Goal: Task Accomplishment & Management: Manage account settings

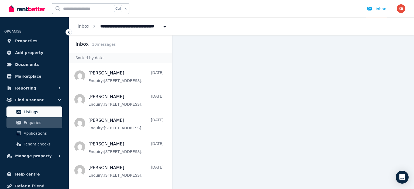
click at [36, 113] on span "Listings" at bounding box center [42, 112] width 36 height 6
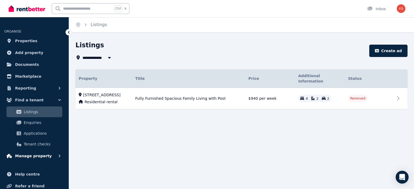
click at [31, 157] on span "Manage property" at bounding box center [33, 156] width 37 height 6
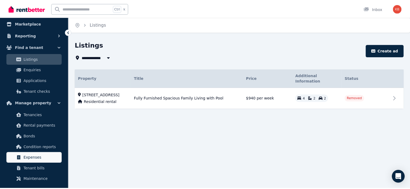
scroll to position [54, 0]
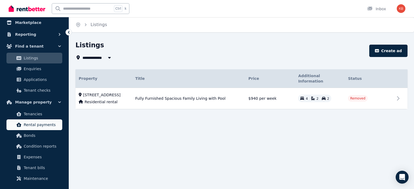
click at [34, 126] on span "Rental payments" at bounding box center [42, 125] width 36 height 6
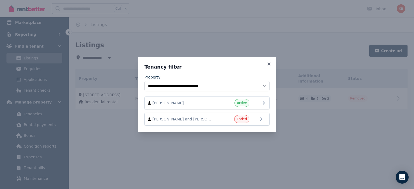
click at [182, 101] on span "[PERSON_NAME]" at bounding box center [182, 102] width 61 height 5
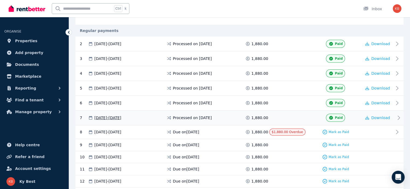
scroll to position [162, 0]
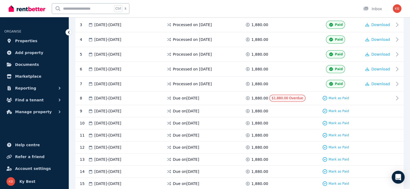
click at [330, 6] on div "Ctrl k Inbox" at bounding box center [196, 8] width 374 height 17
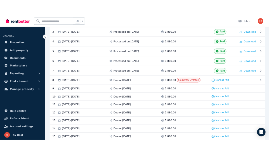
scroll to position [204, 0]
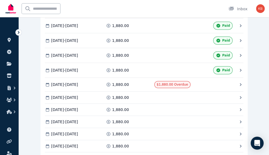
click at [106, 8] on div "Ctrl k Inbox" at bounding box center [126, 8] width 244 height 17
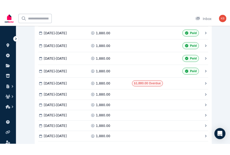
scroll to position [179, 0]
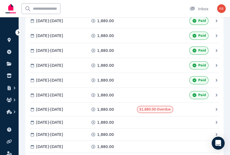
click at [149, 2] on div "Ctrl k Inbox" at bounding box center [106, 8] width 205 height 17
click at [123, 8] on div "Ctrl k Inbox" at bounding box center [106, 8] width 205 height 17
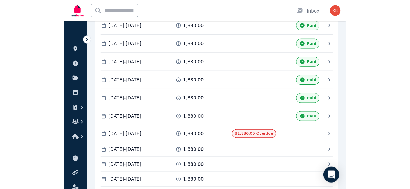
scroll to position [160, 0]
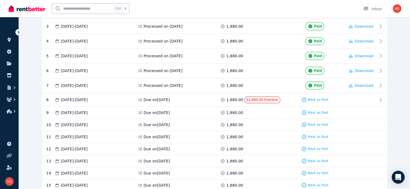
click at [18, 32] on icon at bounding box center [19, 32] width 2 height 3
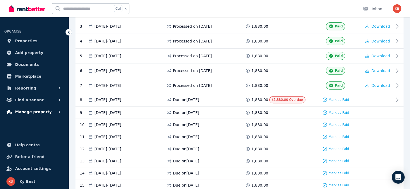
click at [53, 114] on button "Manage property" at bounding box center [34, 112] width 60 height 11
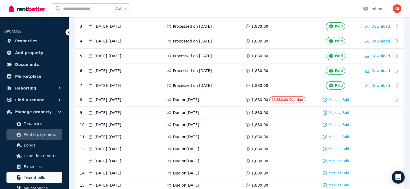
click at [36, 180] on span "Tenant bills" at bounding box center [42, 178] width 36 height 6
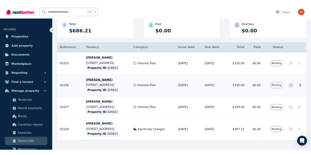
scroll to position [86, 0]
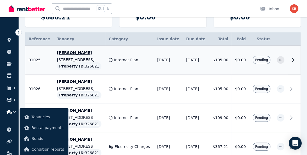
click at [91, 52] on p "[PERSON_NAME]" at bounding box center [79, 52] width 45 height 5
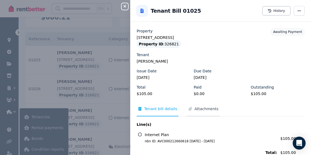
click at [205, 107] on span "Attachments" at bounding box center [207, 108] width 24 height 5
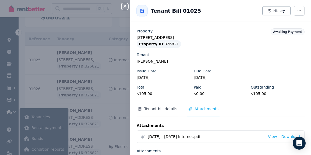
click at [155, 107] on span "Tenant bill details" at bounding box center [160, 108] width 33 height 5
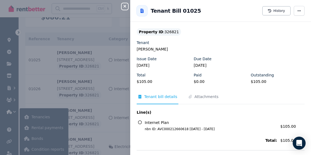
scroll to position [0, 0]
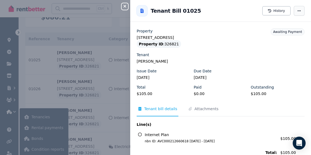
click at [297, 12] on icon "button" at bounding box center [299, 11] width 4 height 4
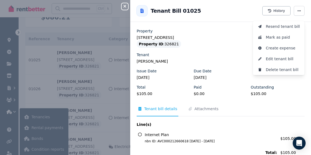
click at [218, 58] on div "Tenant George Macleod" at bounding box center [221, 58] width 168 height 12
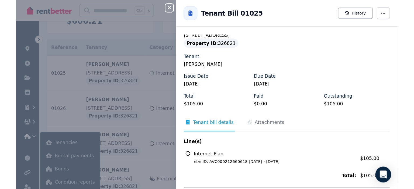
scroll to position [12, 0]
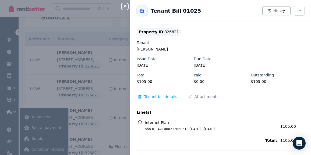
click at [190, 131] on div "Internet Plan nbn ID: AVC000212660618 22 May - 21 Jun 2025 Amount: $105.00" at bounding box center [221, 125] width 168 height 15
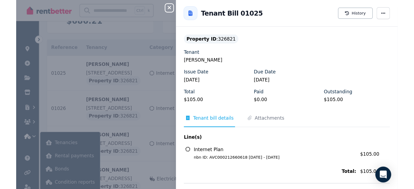
scroll to position [0, 0]
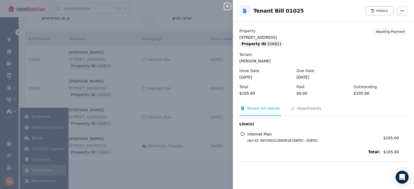
click at [400, 12] on icon "button" at bounding box center [402, 11] width 4 height 4
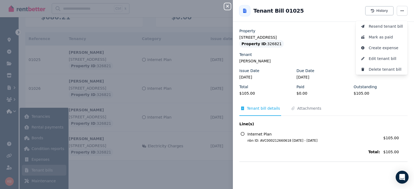
click at [307, 41] on div "Property ID : 326821" at bounding box center [323, 44] width 168 height 8
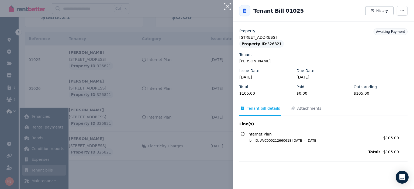
click at [112, 101] on div "Close panel Back to Tenant Bill 01025 History Property 7 Versailles Parkway, Au…" at bounding box center [207, 94] width 414 height 189
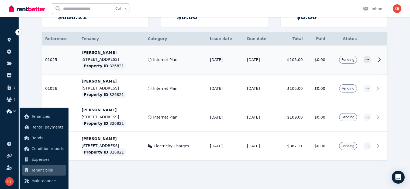
click at [42, 53] on td "01025 Ref no: 01025 Tenants: George Macleod Issue date: 20/08/2025 Due Date: 03…" at bounding box center [60, 60] width 36 height 29
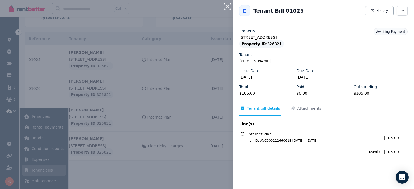
click at [264, 140] on span "nbn ID: AVC000212660618 22 May - 21 Jun 2025" at bounding box center [310, 141] width 139 height 4
click at [372, 10] on button "History" at bounding box center [379, 10] width 28 height 9
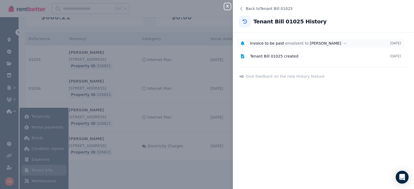
click at [290, 43] on div "Invoice to be paid email sent to George Macleod" at bounding box center [320, 43] width 140 height 5
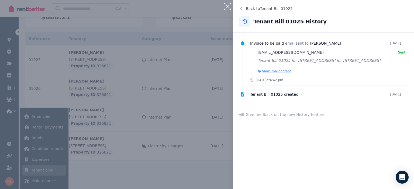
click at [274, 74] on button "View Email content" at bounding box center [273, 71] width 33 height 4
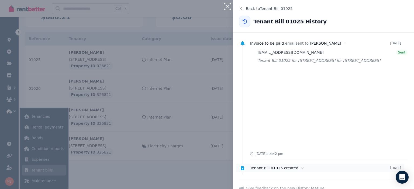
click at [273, 170] on span "Tenant Bill 01025 created" at bounding box center [274, 168] width 48 height 4
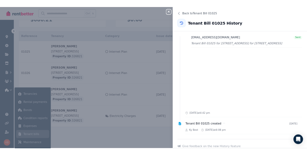
scroll to position [18, 0]
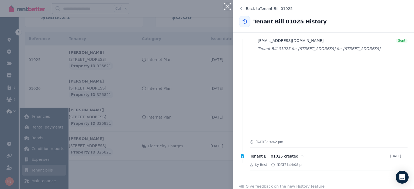
click at [226, 6] on icon "button" at bounding box center [227, 6] width 6 height 4
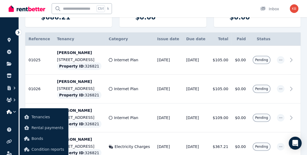
click at [100, 44] on th "Tenancy" at bounding box center [80, 38] width 52 height 13
click at [101, 43] on th "Tenancy" at bounding box center [80, 38] width 52 height 13
click at [77, 34] on th "Tenancy" at bounding box center [80, 38] width 52 height 13
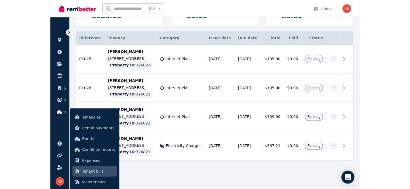
scroll to position [86, 0]
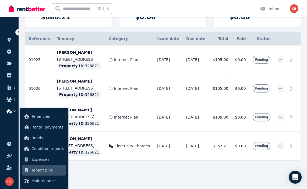
click at [17, 33] on icon at bounding box center [18, 32] width 5 height 5
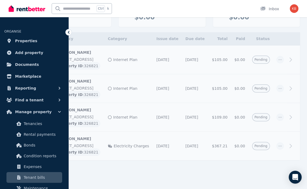
click at [68, 31] on icon at bounding box center [68, 32] width 5 height 5
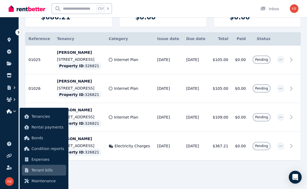
click at [138, 187] on div "**********" at bounding box center [163, 72] width 288 height 235
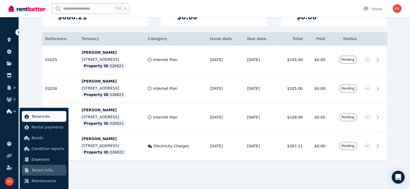
click at [38, 116] on span "Tenancies" at bounding box center [48, 116] width 33 height 6
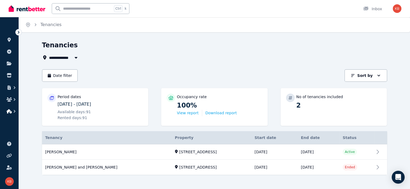
click at [15, 113] on icon "button" at bounding box center [14, 111] width 5 height 5
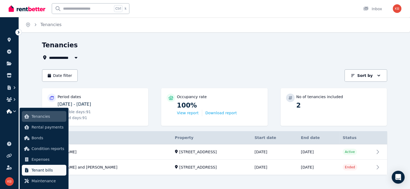
click at [40, 169] on span "Tenant bills" at bounding box center [48, 170] width 33 height 6
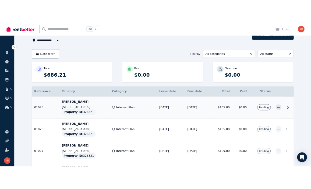
scroll to position [86, 0]
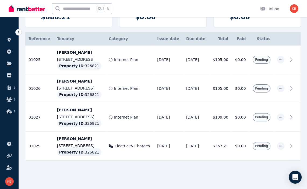
click at [94, 29] on div "Total $686.21 Paid $0.00 Overdue $0.00" at bounding box center [163, 16] width 276 height 32
click at [98, 32] on div "Total $686.21 Paid $0.00 Overdue $0.00" at bounding box center [163, 16] width 276 height 32
click at [88, 31] on div "Total $686.21 Paid $0.00 Overdue $0.00" at bounding box center [163, 16] width 276 height 32
click at [292, 59] on icon at bounding box center [293, 60] width 6 height 6
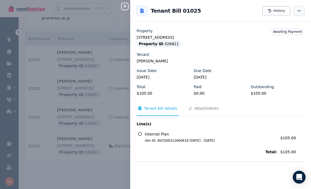
click at [297, 10] on icon "button" at bounding box center [299, 11] width 4 height 4
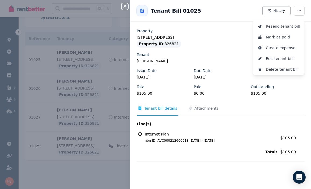
click at [96, 45] on div "Close panel Back to Tenant Bill 01025 History Resend tenant bill Mark as paid C…" at bounding box center [155, 94] width 311 height 189
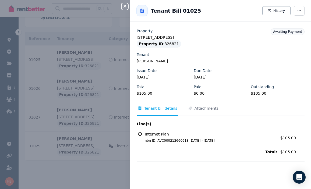
click at [76, 61] on div "Close panel Back to Tenant Bill 01025 History Property 7 Versailles Parkway, Au…" at bounding box center [155, 94] width 311 height 189
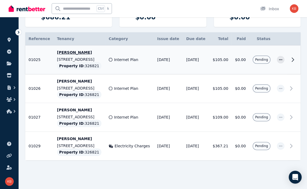
click at [293, 60] on icon at bounding box center [293, 60] width 2 height 4
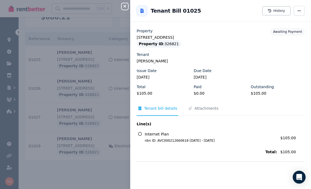
drag, startPoint x: 217, startPoint y: 140, endPoint x: 184, endPoint y: 140, distance: 33.1
click at [184, 140] on span "nbn ID: AVC000212660618 22 May - 21 Jun 2025" at bounding box center [207, 141] width 139 height 4
copy span "22 May - 21 Jun 2025"
click at [84, 91] on div "Close panel Back to Tenant Bill 01025 History Property 7 Versailles Parkway, Au…" at bounding box center [155, 94] width 311 height 189
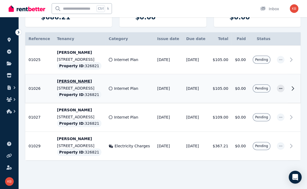
click at [294, 89] on icon at bounding box center [293, 88] width 6 height 6
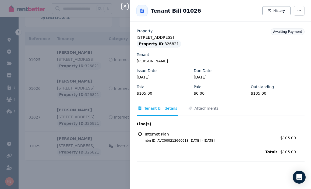
drag, startPoint x: 212, startPoint y: 140, endPoint x: 184, endPoint y: 140, distance: 27.8
click at [184, 140] on span "nbn ID: AVC000212660618 22 Jun - 21 Jul 2025" at bounding box center [207, 141] width 139 height 4
copy span "22 Jun - 21 Jul 2025"
click at [87, 167] on div "Close panel Back to Tenant Bill 01026 History Property 7 Versailles Parkway, Au…" at bounding box center [155, 94] width 311 height 189
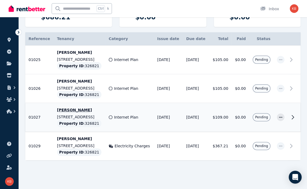
click at [293, 116] on icon at bounding box center [293, 118] width 2 height 4
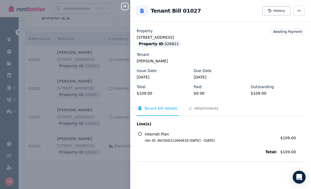
drag, startPoint x: 214, startPoint y: 140, endPoint x: 184, endPoint y: 140, distance: 29.6
click at [184, 140] on span "nbn ID: AVC000212660618 22 Jul - 21 Aug 2025" at bounding box center [207, 141] width 139 height 4
copy span "22 Jul - 21 Aug 2025"
click at [92, 167] on div "Close panel Back to Tenant Bill 01027 History Property 7 Versailles Parkway, Au…" at bounding box center [155, 94] width 311 height 189
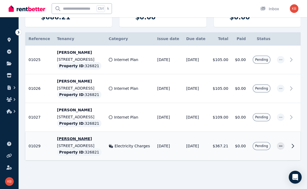
click at [292, 145] on icon at bounding box center [293, 146] width 6 height 6
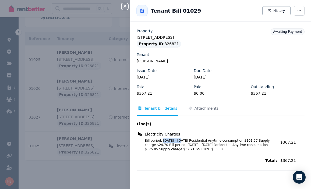
drag, startPoint x: 161, startPoint y: 141, endPoint x: 177, endPoint y: 140, distance: 16.8
click at [177, 140] on span "Bill period: 07 Jun 2025 - 30 Jun 2025 Residential Anytime consumption $101.37 …" at bounding box center [207, 145] width 139 height 13
copy span "07 Jun 2025"
click at [125, 7] on icon "button" at bounding box center [125, 6] width 3 height 3
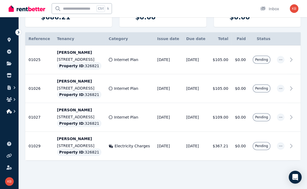
click at [12, 111] on icon "button" at bounding box center [14, 111] width 5 height 5
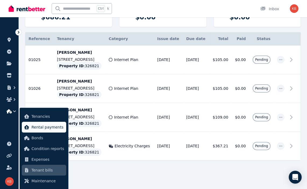
click at [40, 126] on span "Rental payments" at bounding box center [48, 127] width 33 height 6
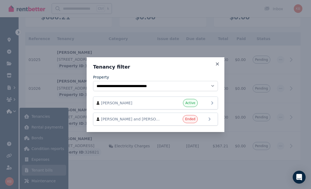
click at [127, 105] on span "George Macleod" at bounding box center [131, 102] width 61 height 5
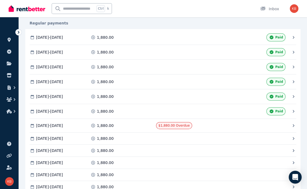
scroll to position [135, 0]
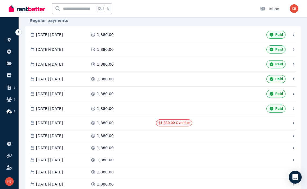
click at [14, 111] on icon "button" at bounding box center [14, 111] width 5 height 5
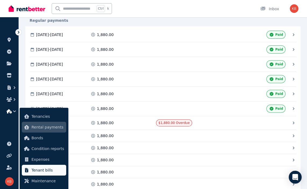
click at [36, 167] on span "Tenant bills" at bounding box center [48, 170] width 33 height 6
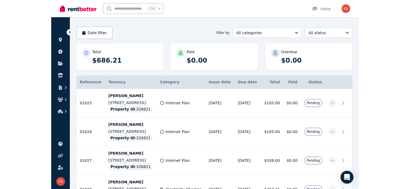
scroll to position [27, 0]
